Goal: Obtain resource: Obtain resource

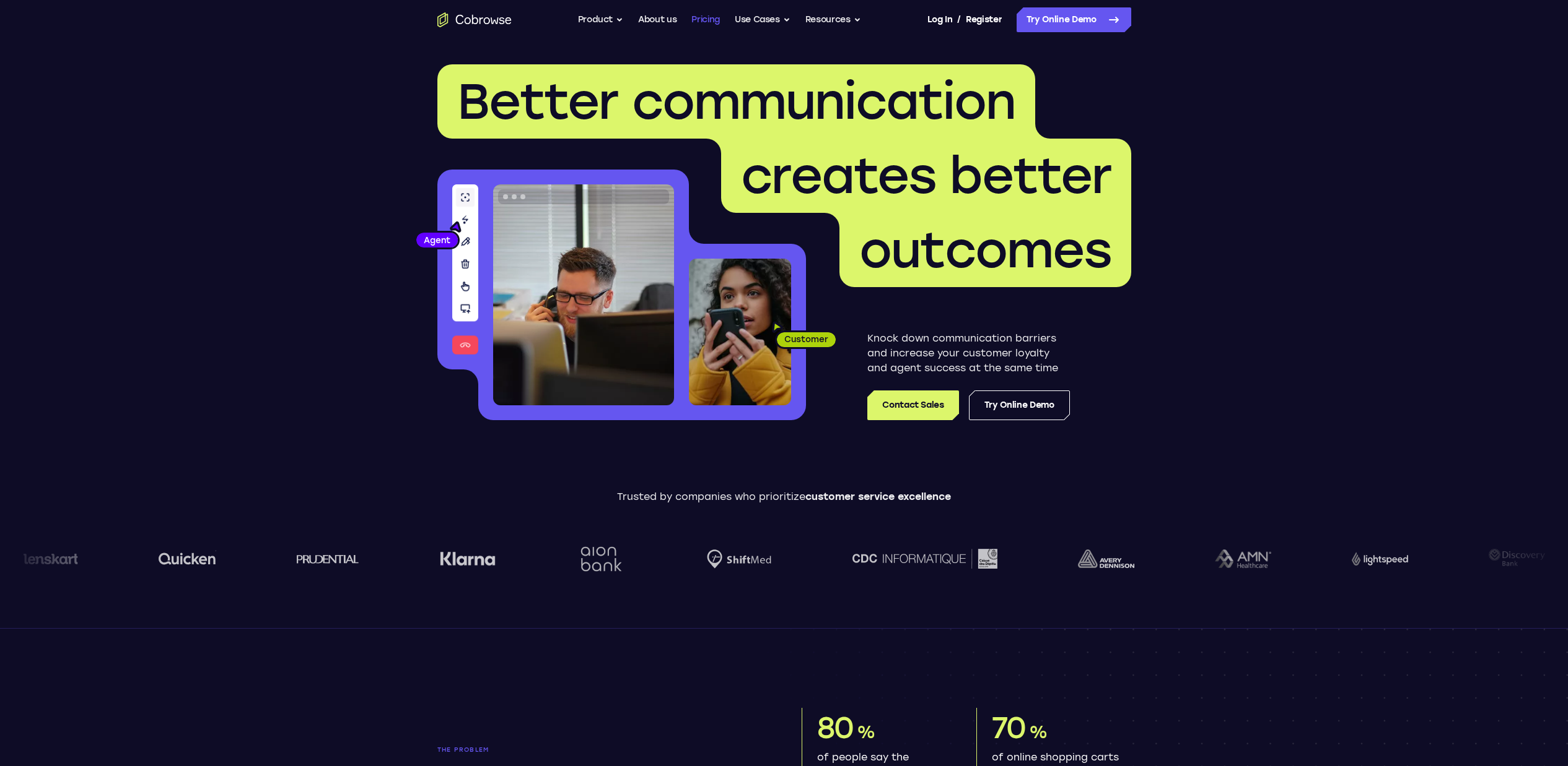
click at [702, 18] on link "Pricing" at bounding box center [705, 20] width 28 height 25
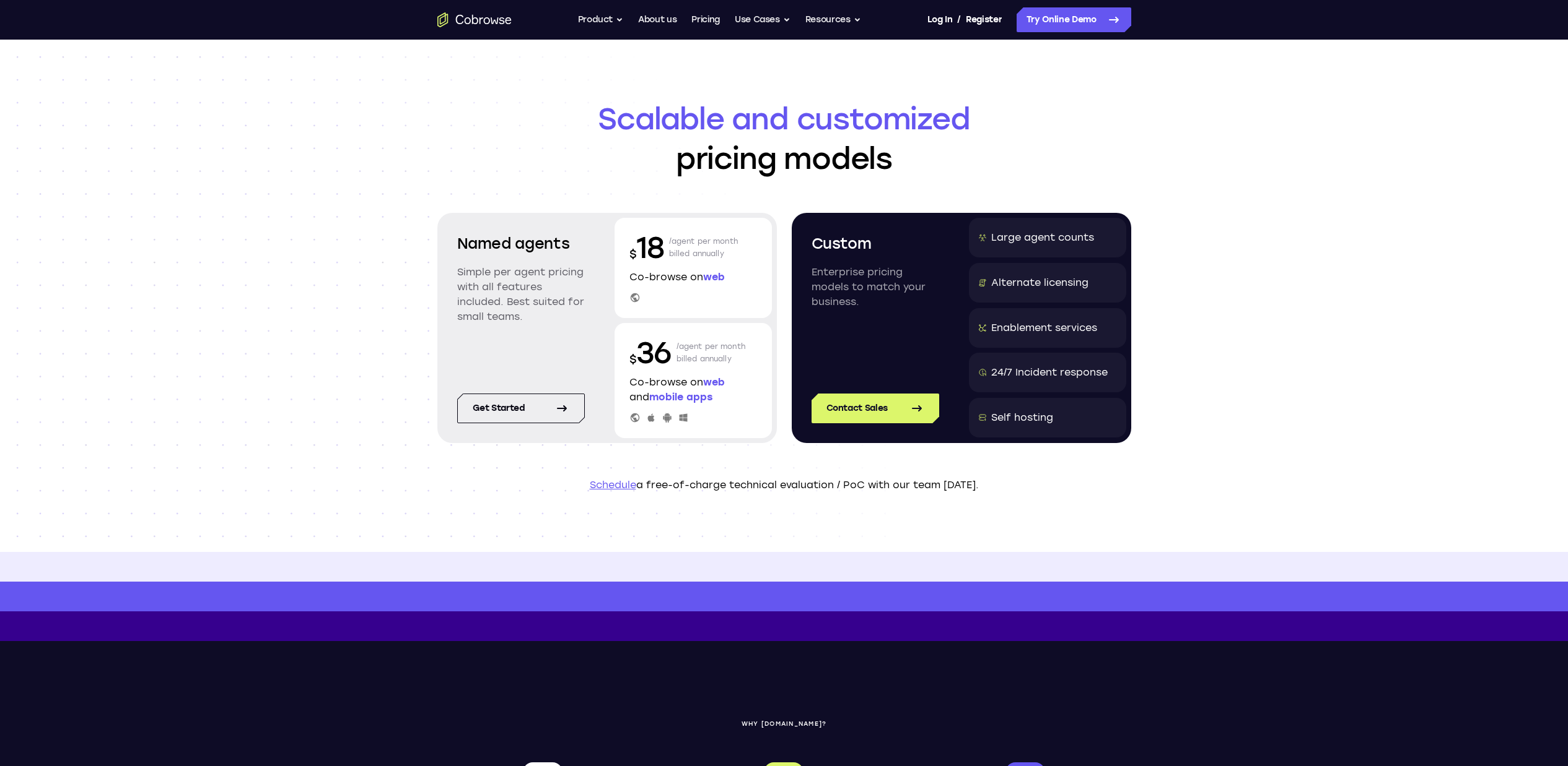
click at [496, 26] on icon "Go to the home page" at bounding box center [474, 20] width 74 height 15
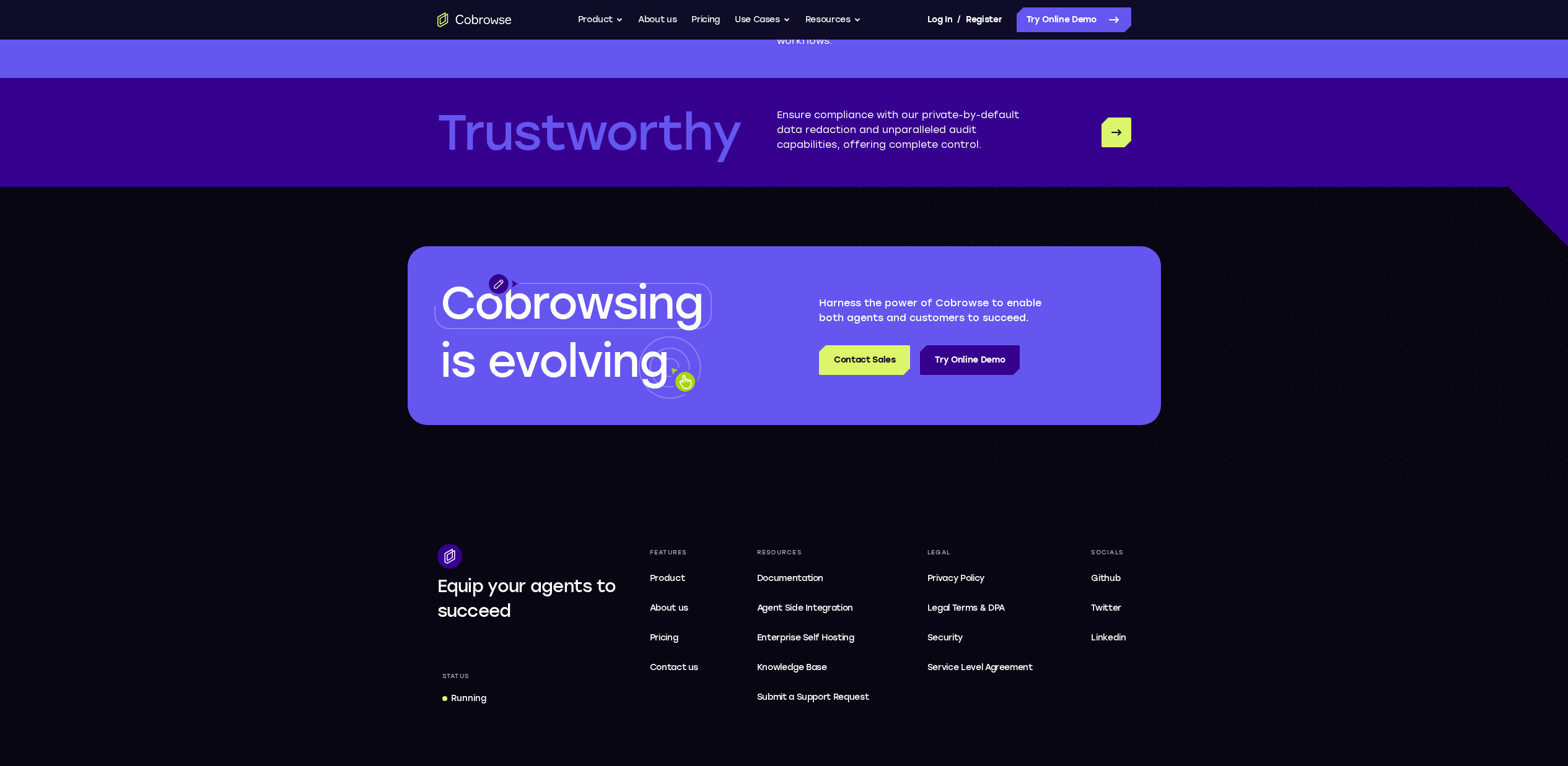
scroll to position [3572, 0]
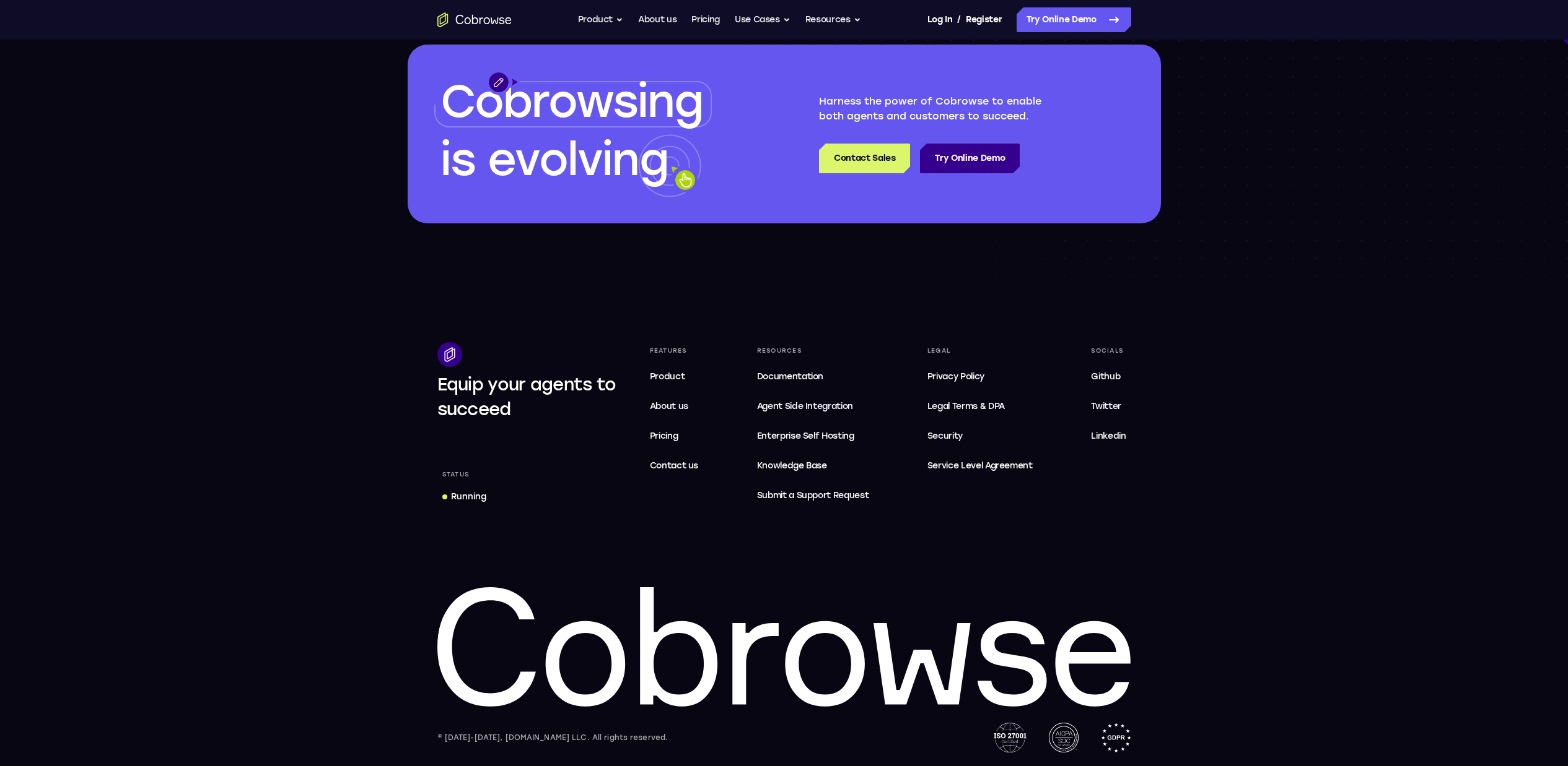
click at [492, 22] on icon "Go to the home page" at bounding box center [494, 20] width 8 height 6
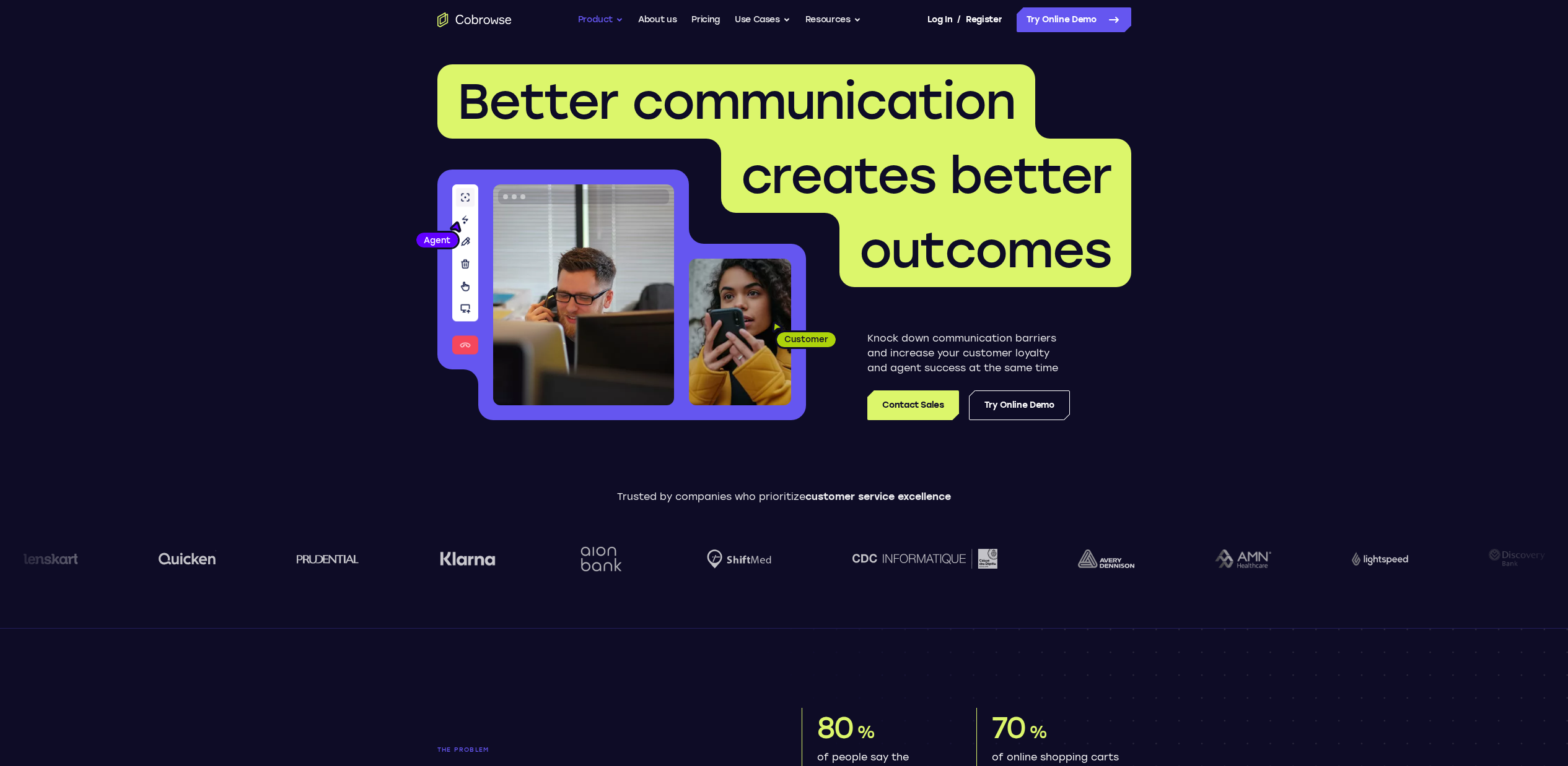
click at [597, 20] on button "Product" at bounding box center [600, 20] width 46 height 25
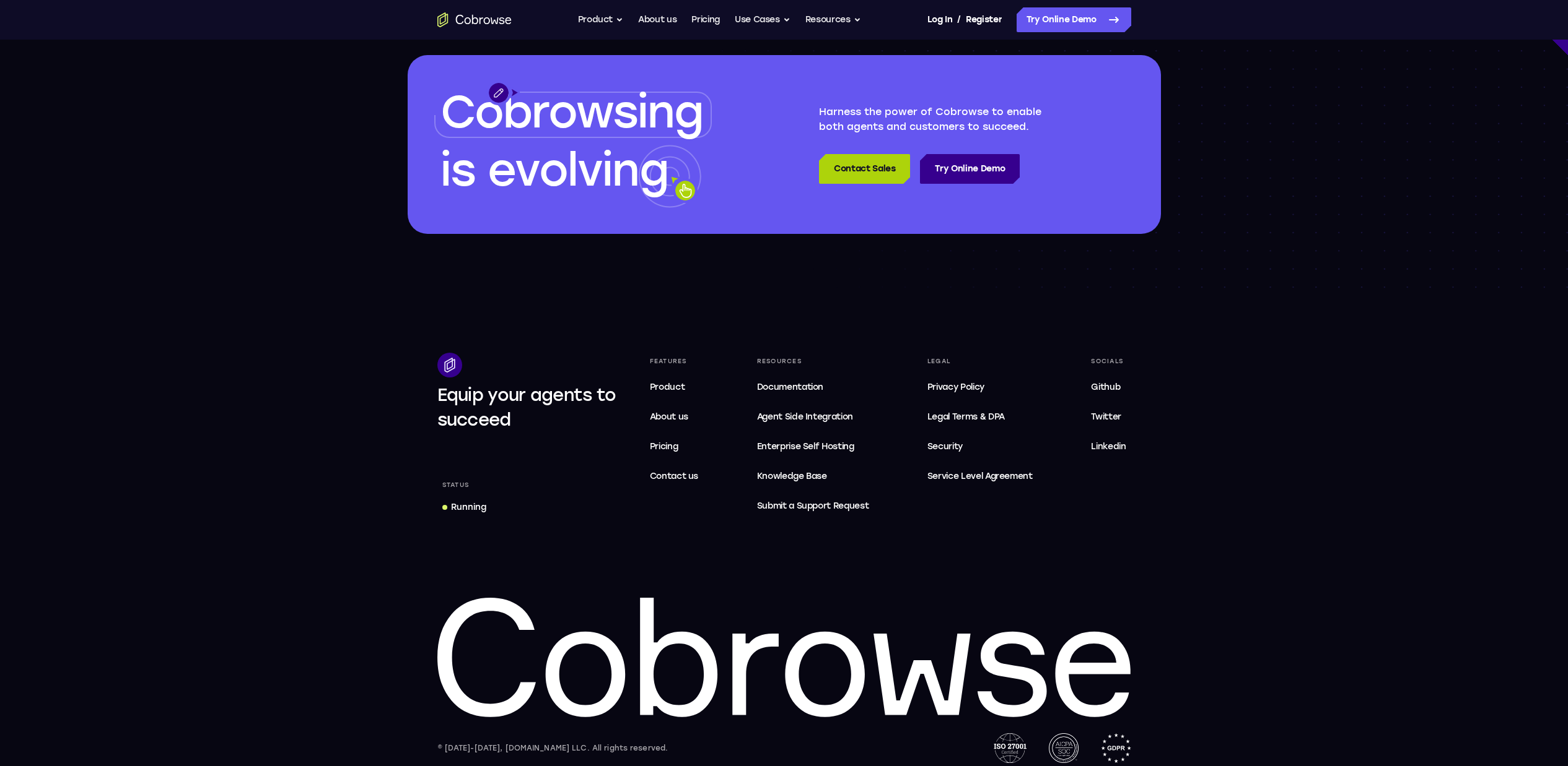
scroll to position [3572, 0]
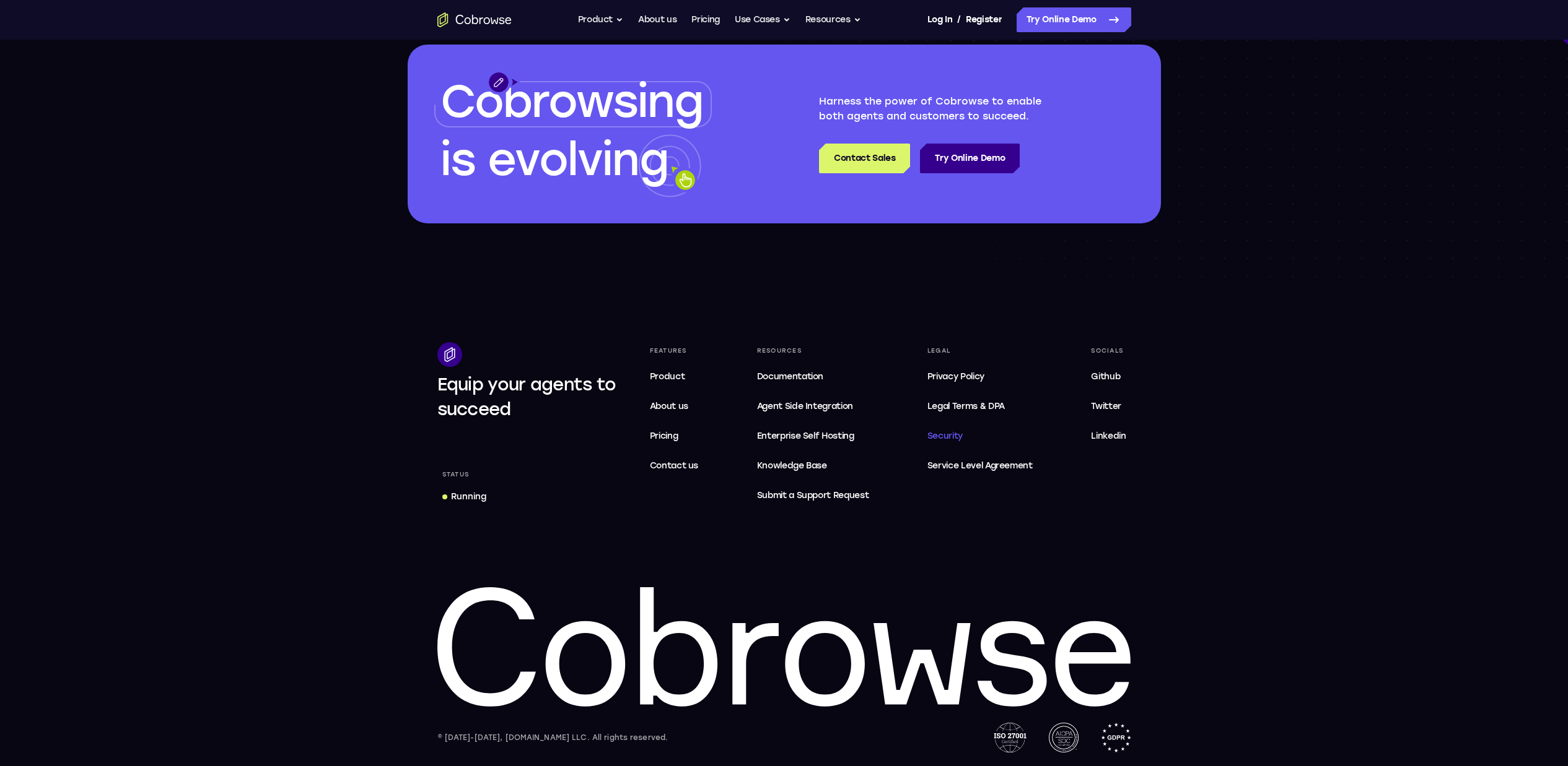
click at [949, 440] on link "Security" at bounding box center [980, 437] width 115 height 25
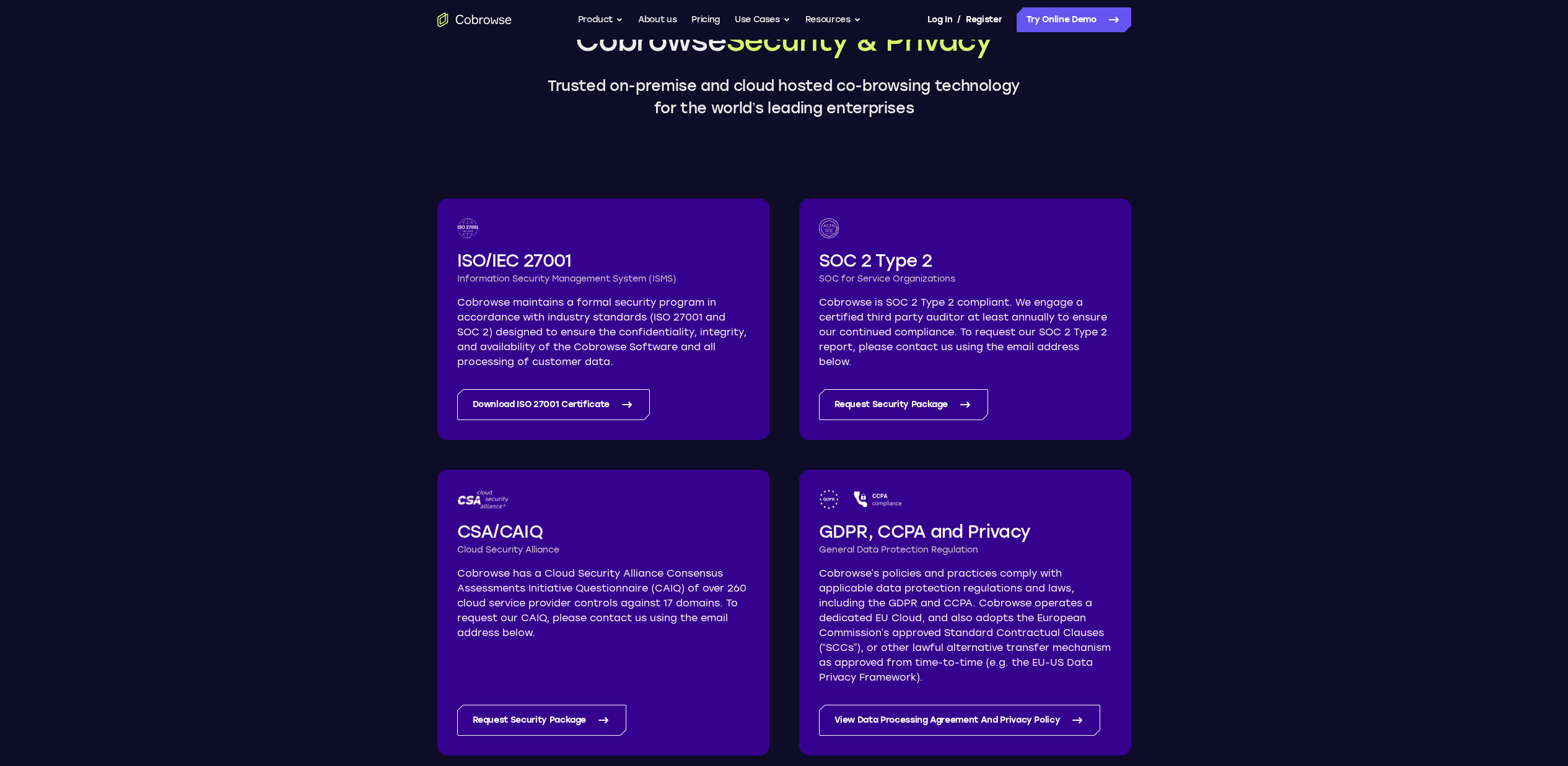
scroll to position [100, 0]
click at [918, 403] on link "Request Security Package" at bounding box center [904, 403] width 170 height 31
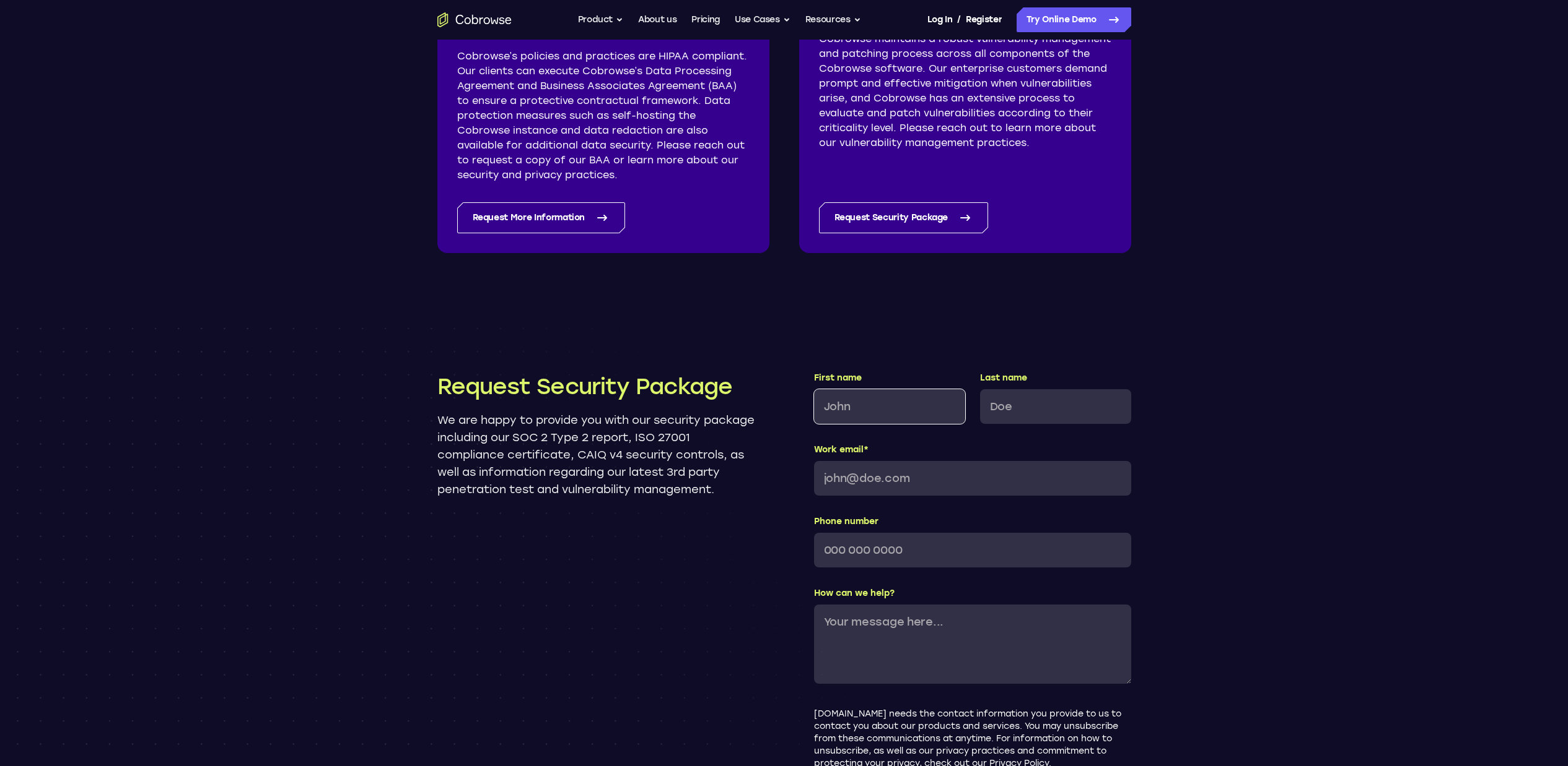
scroll to position [955, 0]
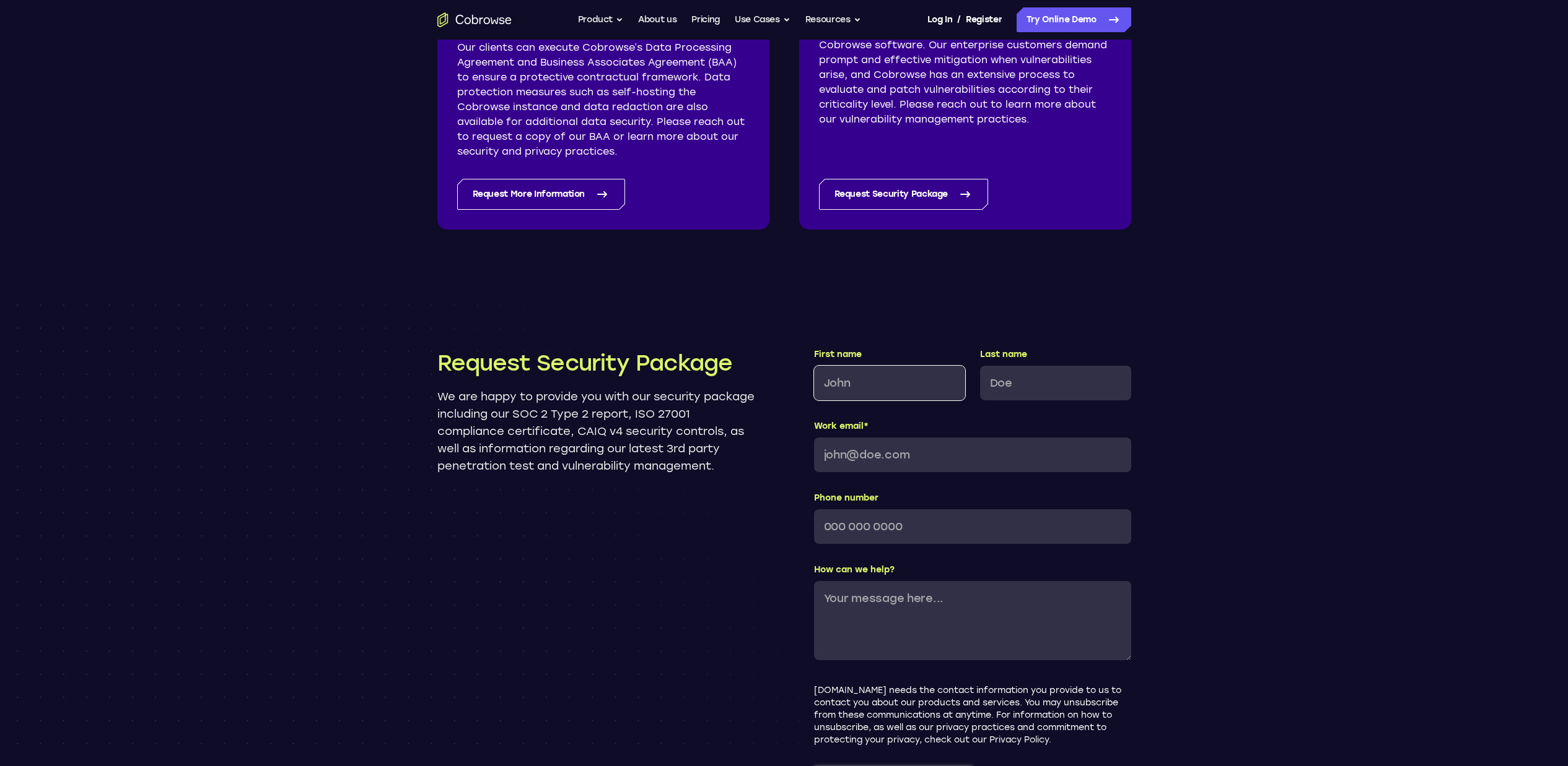
click at [888, 386] on input "First name" at bounding box center [889, 383] width 151 height 35
type input "Peter"
type input "Marshall"
type input "peter.marshall@boldcommerce.com"
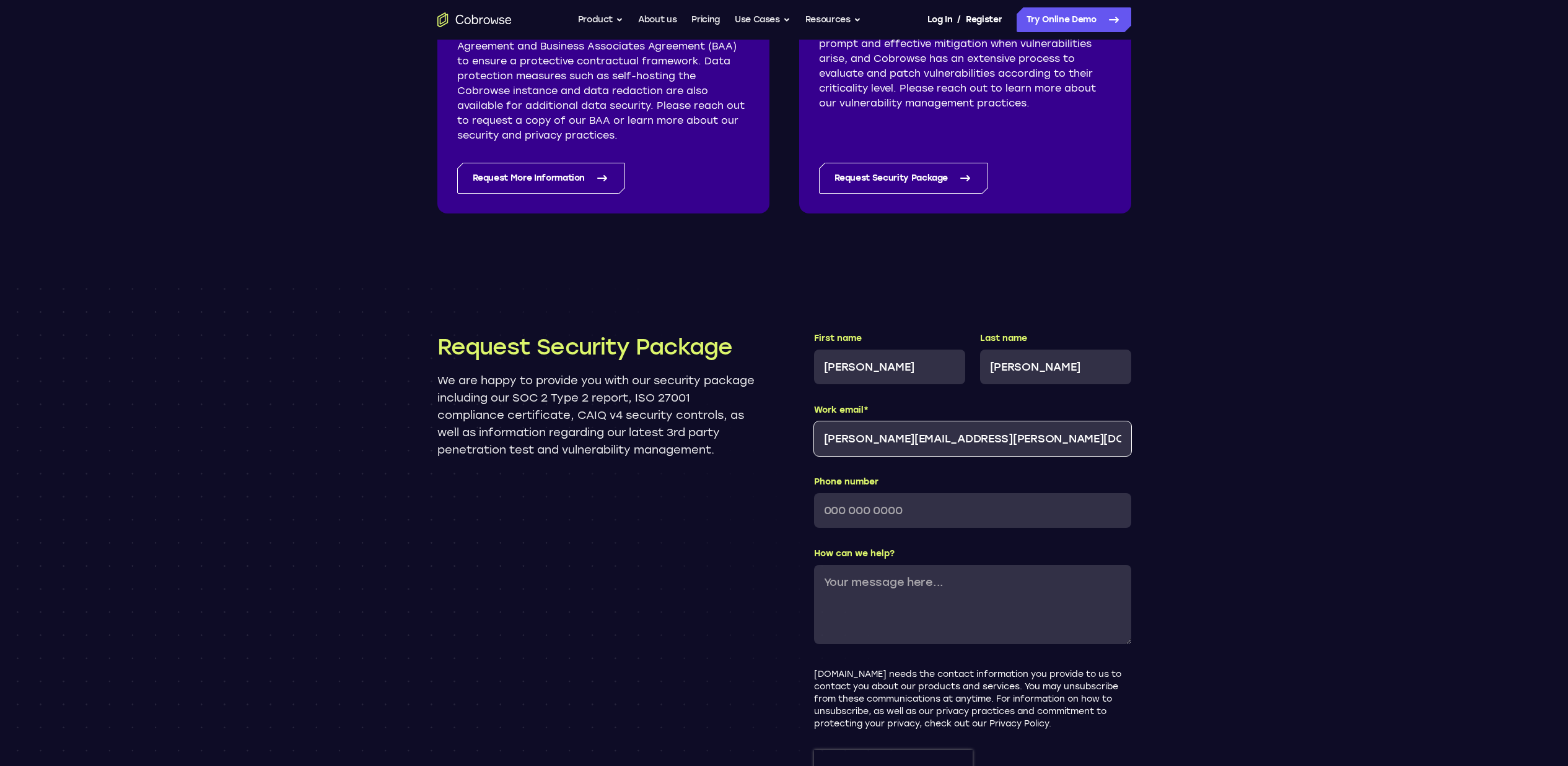
scroll to position [1118, 0]
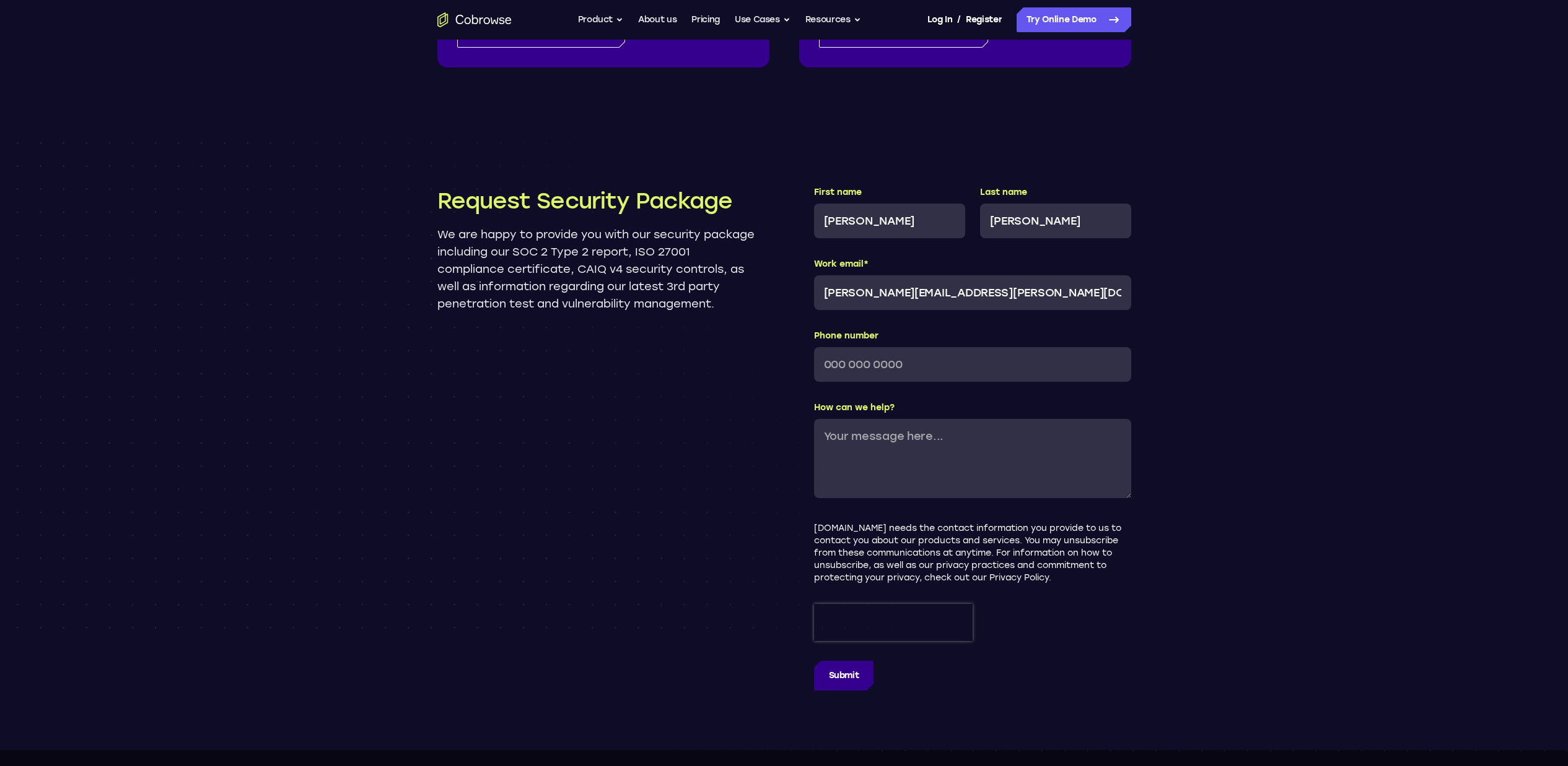
click at [843, 676] on input "Submit" at bounding box center [844, 676] width 60 height 30
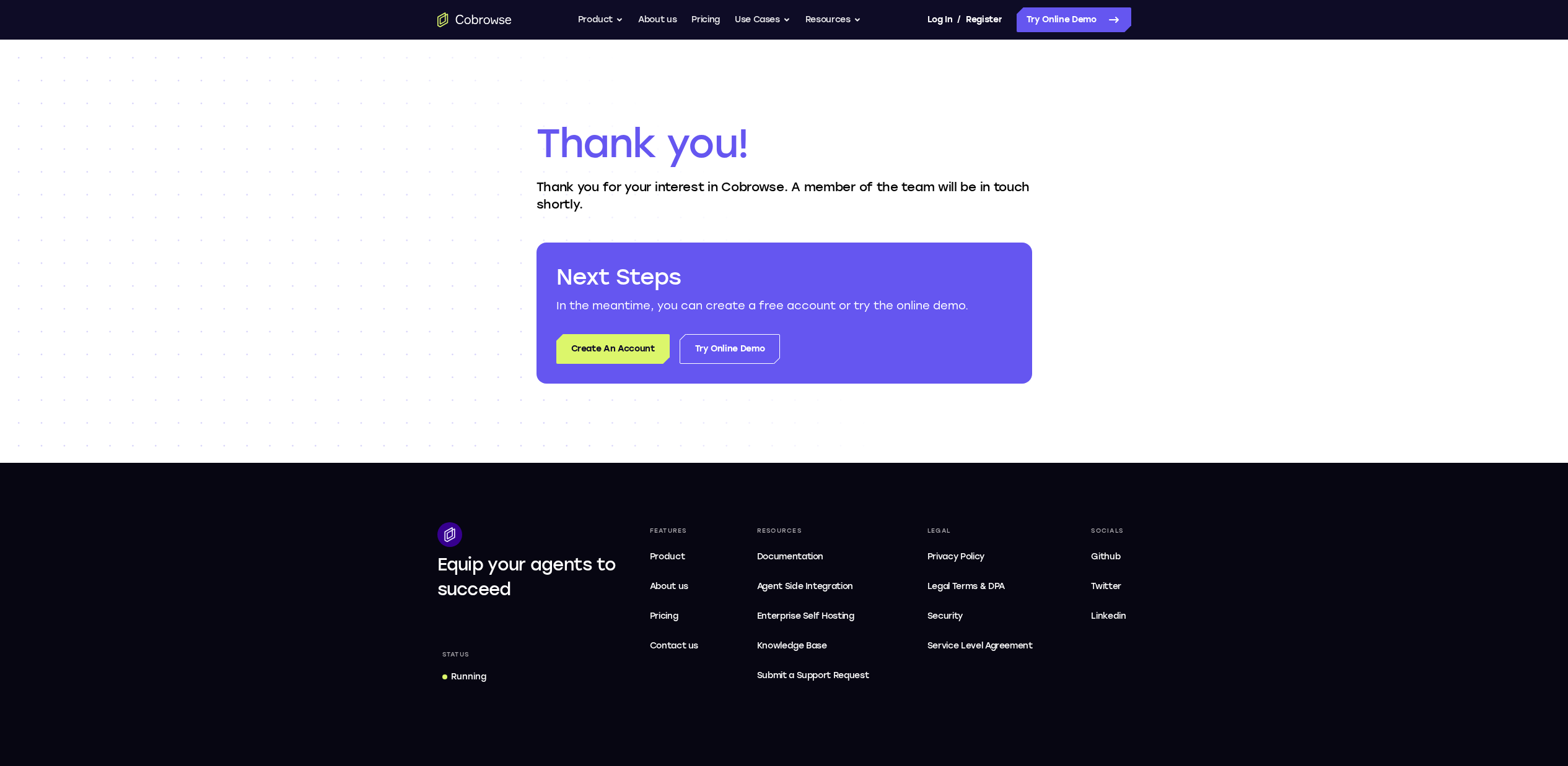
click at [653, 192] on p "Thank you for your interest in Cobrowse. A member of the team will be in touch …" at bounding box center [784, 195] width 496 height 35
